Goal: Information Seeking & Learning: Check status

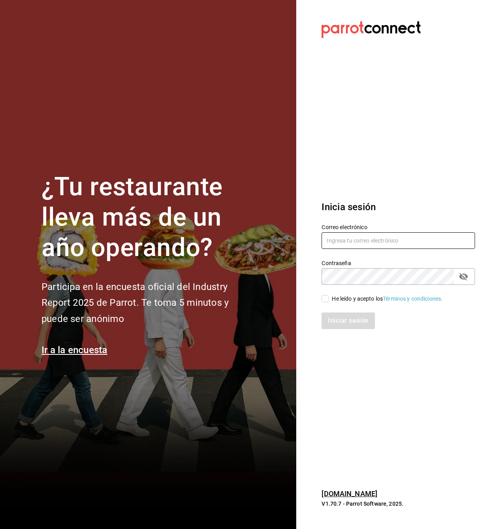
type input "[EMAIL_ADDRESS][PERSON_NAME][DOMAIN_NAME]"
click at [323, 299] on input "He leído y acepto los Términos y condiciones." at bounding box center [324, 298] width 7 height 7
checkbox input "true"
click at [332, 319] on button "Iniciar sesión" at bounding box center [348, 321] width 54 height 17
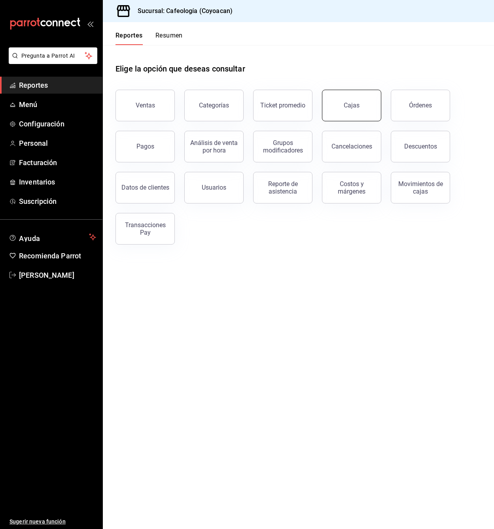
click at [347, 104] on div "Cajas" at bounding box center [352, 105] width 16 height 9
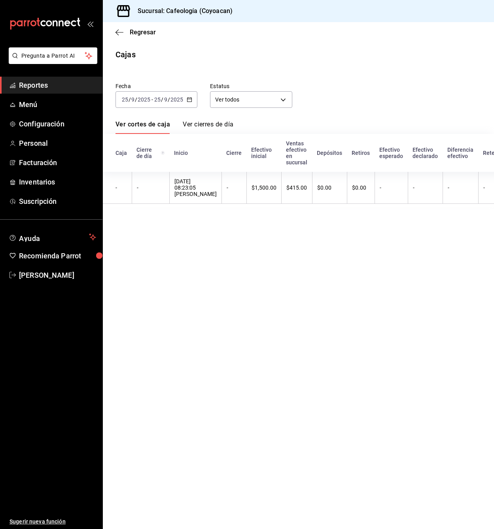
click at [184, 102] on div "2025-09-25 25 / 9 / 2025 - 2025-09-25 25 / 9 / 2025" at bounding box center [156, 99] width 82 height 17
click at [142, 179] on span "Mes actual" at bounding box center [152, 177] width 61 height 8
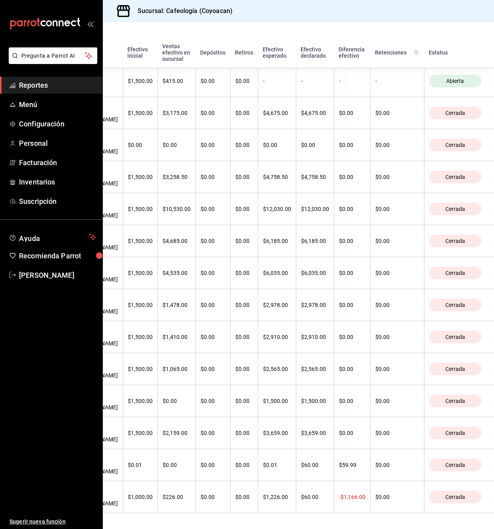
scroll to position [139, 253]
drag, startPoint x: 115, startPoint y: 150, endPoint x: 500, endPoint y: 491, distance: 514.1
click at [493, 491] on html "Pregunta a Parrot AI Reportes Menú Configuración Personal Facturación Inventari…" at bounding box center [247, 264] width 494 height 529
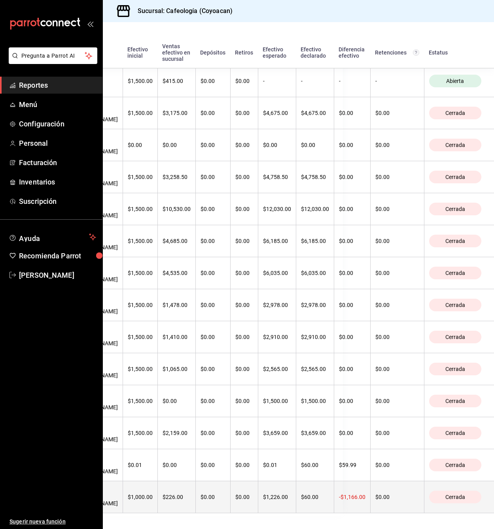
copy thead
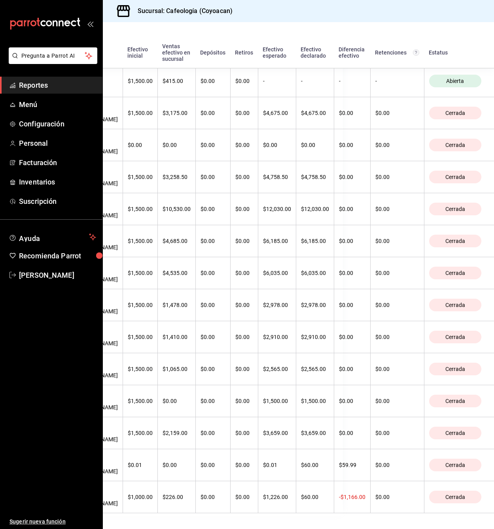
click at [29, 481] on ul "Sugerir nueva función" at bounding box center [51, 407] width 102 height 246
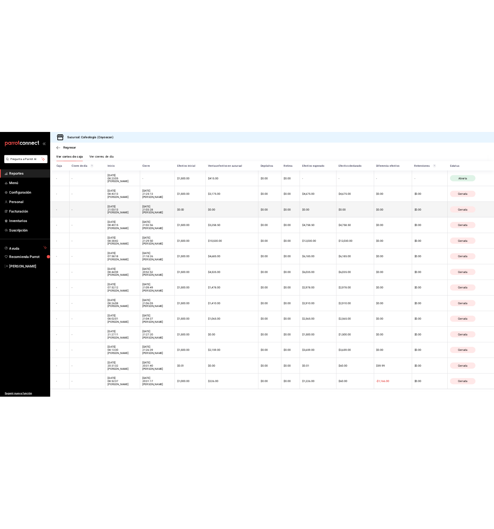
scroll to position [0, 0]
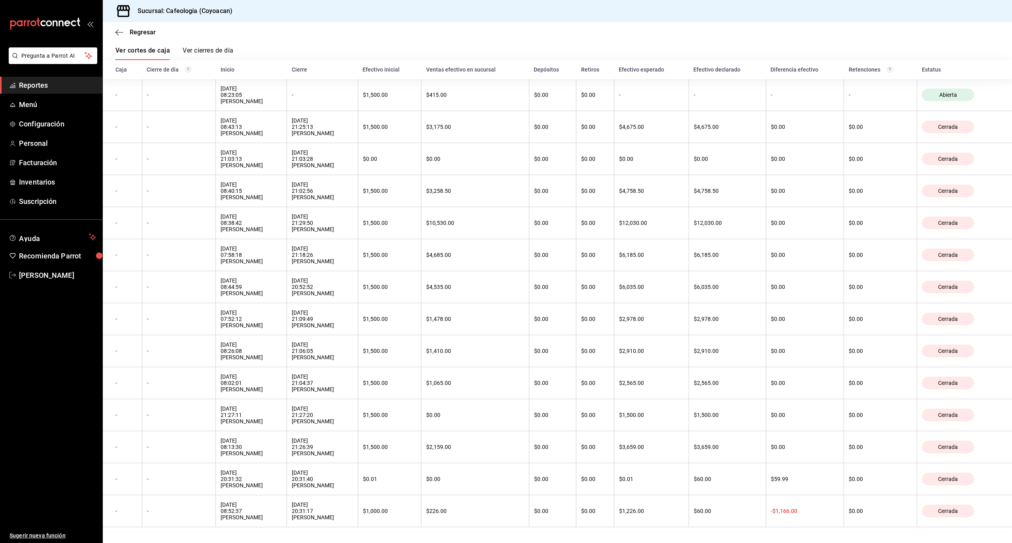
click at [47, 89] on span "Reportes" at bounding box center [57, 85] width 77 height 11
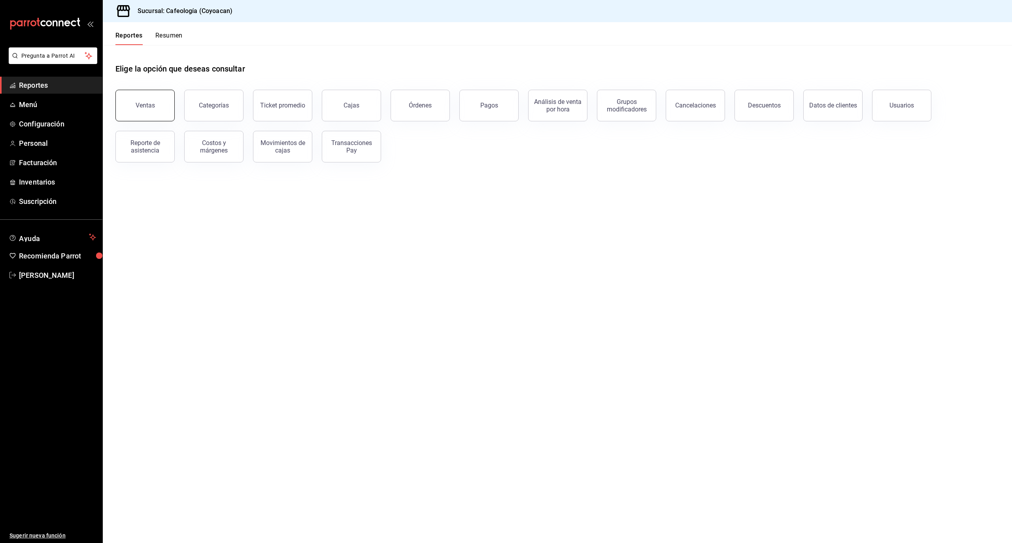
click at [148, 114] on button "Ventas" at bounding box center [144, 106] width 59 height 32
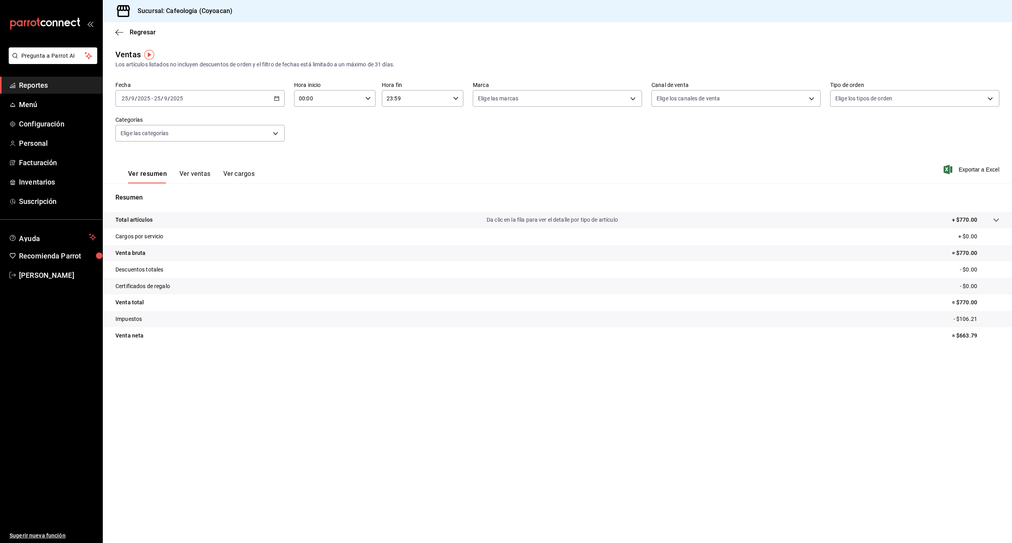
click at [278, 101] on \(Stroke\) "button" at bounding box center [276, 98] width 5 height 4
click at [152, 172] on span "Mes actual" at bounding box center [152, 176] width 61 height 8
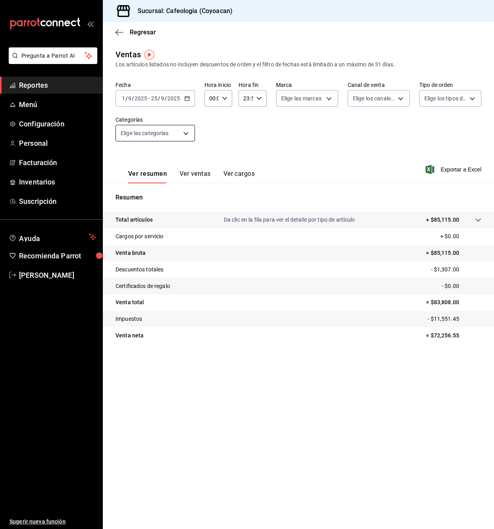
click at [191, 133] on body "Pregunta a Parrot AI Reportes Menú Configuración Personal Facturación Inventari…" at bounding box center [247, 264] width 494 height 529
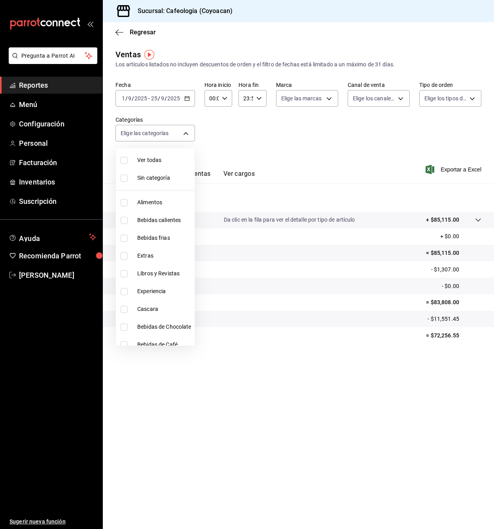
click at [182, 134] on div at bounding box center [247, 264] width 494 height 529
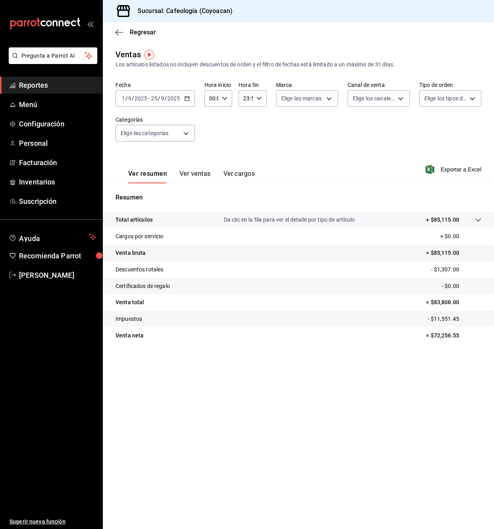
click at [196, 175] on button "Ver ventas" at bounding box center [194, 176] width 31 height 13
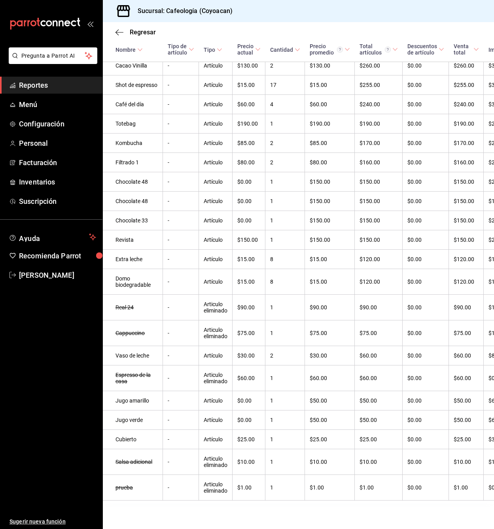
scroll to position [1223, 0]
